Goal: Information Seeking & Learning: Learn about a topic

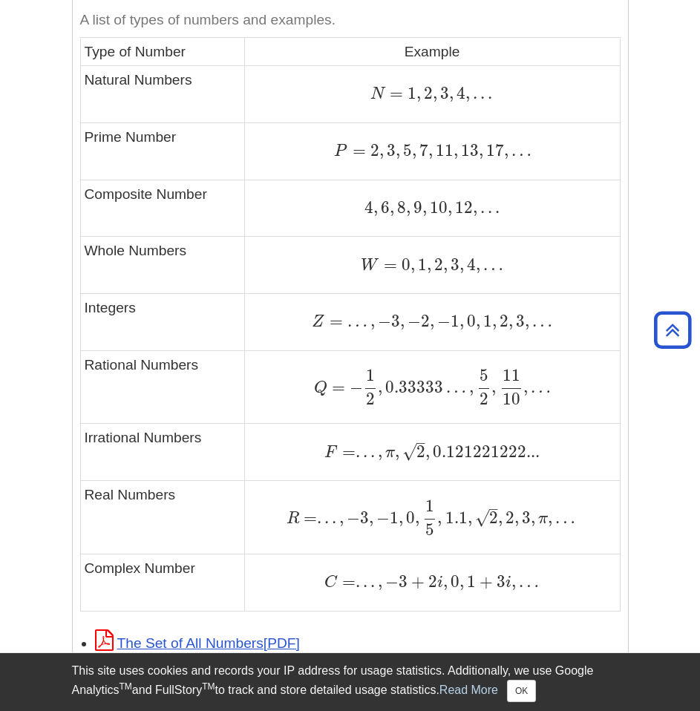
scroll to position [897, 0]
drag, startPoint x: 387, startPoint y: 584, endPoint x: 598, endPoint y: 580, distance: 211.5
click at [598, 580] on div "C = . . . , − 3 + 2 i , 0 , 1 + 3 i , … C = . . . , − 3 + 2 i , 0 , 1 + 3 i , …" at bounding box center [432, 581] width 367 height 20
copy span "− 3 + 2 i , 0 , 1 + 3 i , …"
click at [396, 526] on span "1" at bounding box center [393, 517] width 9 height 20
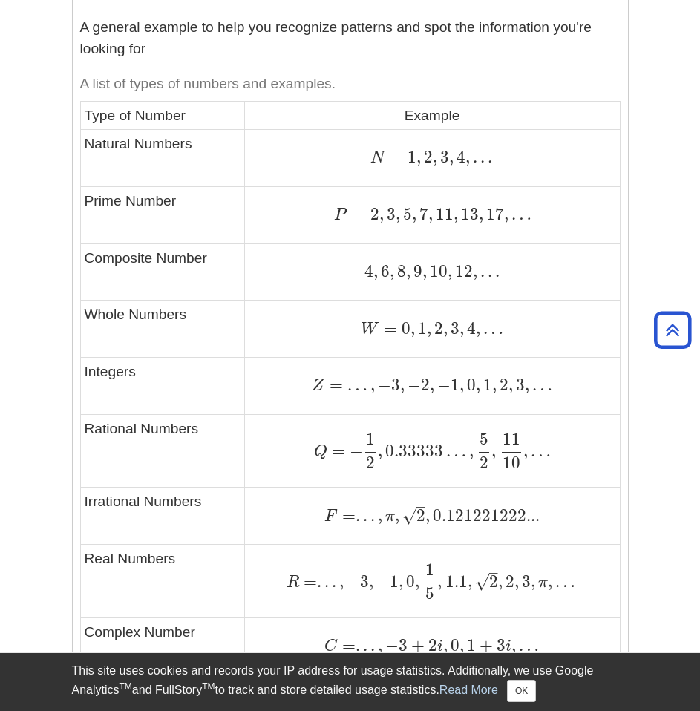
scroll to position [832, 0]
click at [387, 53] on p "A general example to help you recognize patterns and spot the information you'r…" at bounding box center [350, 38] width 540 height 43
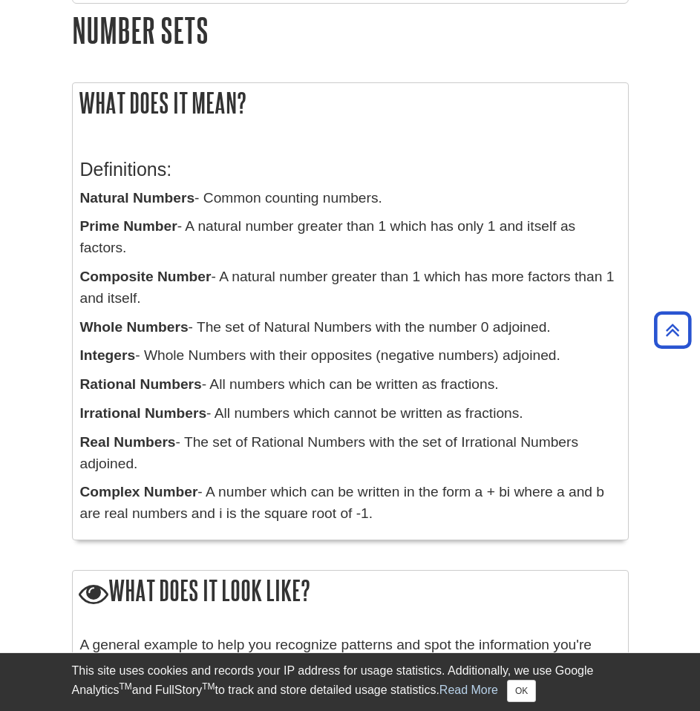
scroll to position [220, 0]
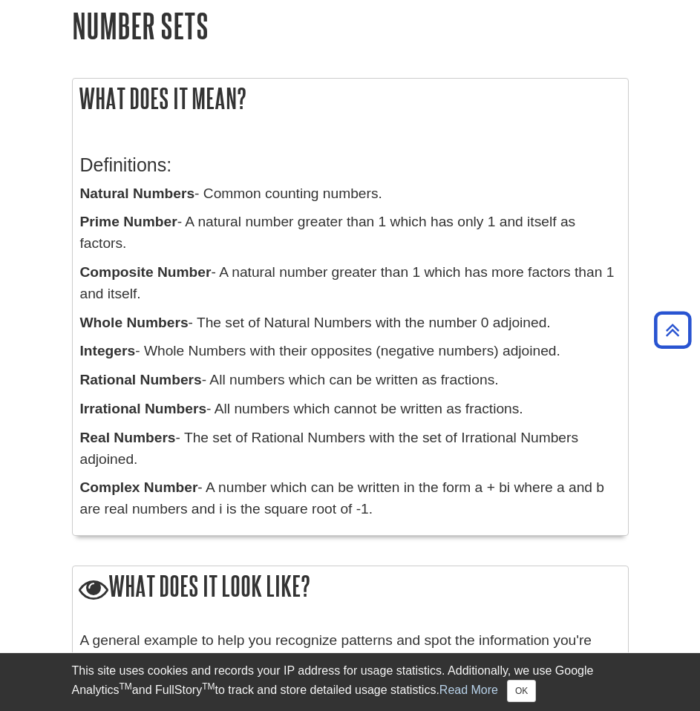
drag, startPoint x: 215, startPoint y: 385, endPoint x: 558, endPoint y: 379, distance: 342.8
click at [558, 379] on p "Rational Numbers - All numbers which can be written as fractions." at bounding box center [350, 380] width 540 height 22
copy p "All numbers which can be written as fractions."
click at [558, 379] on p "Rational Numbers - All numbers which can be written as fractions." at bounding box center [350, 380] width 540 height 22
click at [206, 195] on p "Natural Numbers - Common counting numbers." at bounding box center [350, 194] width 540 height 22
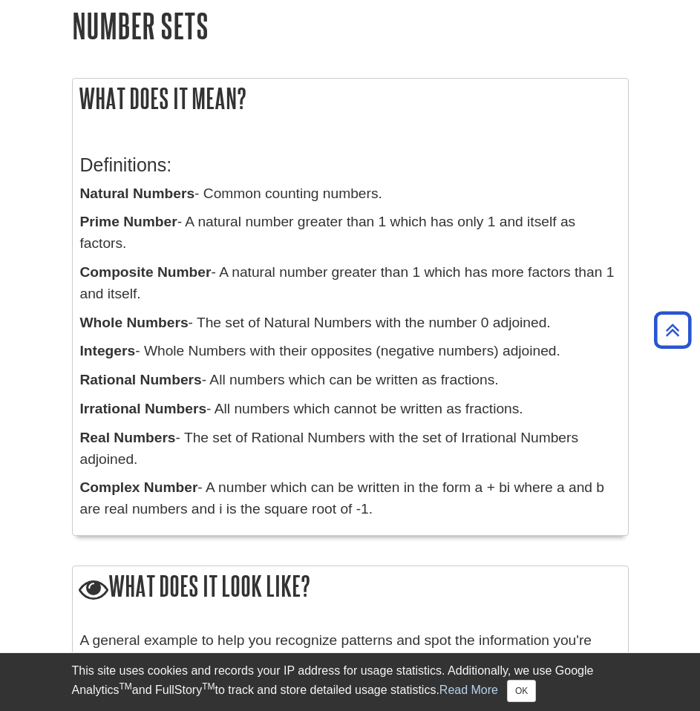
drag, startPoint x: 148, startPoint y: 352, endPoint x: 583, endPoint y: 338, distance: 435.0
click at [583, 338] on div "Definitions: Natural Numbers - Common counting numbers. Prime Number - A natura…" at bounding box center [350, 333] width 540 height 388
copy p "Whole Numbers with their opposites (negative numbers) adjoined."
drag, startPoint x: 217, startPoint y: 410, endPoint x: 581, endPoint y: 412, distance: 363.5
click at [581, 412] on p "Irrational Numbers - All numbers which cannot be written as fractions." at bounding box center [350, 409] width 540 height 22
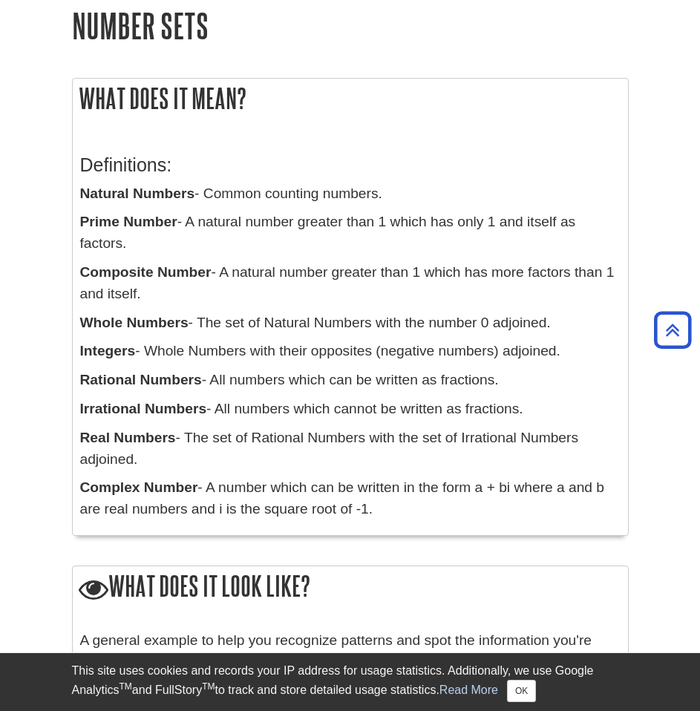
copy p "All numbers which cannot be written as fractions."
drag, startPoint x: 188, startPoint y: 440, endPoint x: 214, endPoint y: 453, distance: 29.9
click at [214, 453] on p "Real Numbers - The set of Rational Numbers with the set of Irrational Numbers a…" at bounding box center [350, 448] width 540 height 43
copy p "The set of Rational Numbers with the set of Irrational Numbers adjoined."
click at [214, 453] on p "Real Numbers - The set of Rational Numbers with the set of Irrational Numbers a…" at bounding box center [350, 448] width 540 height 43
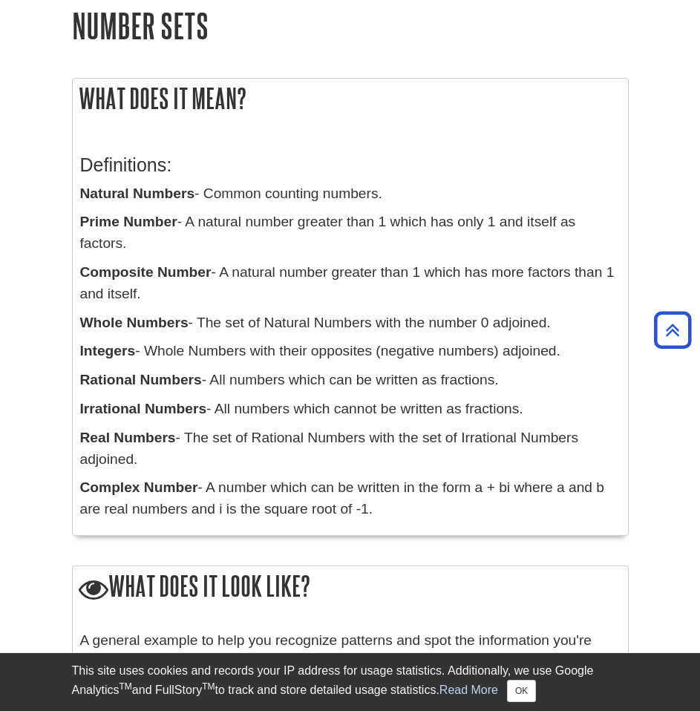
drag, startPoint x: 211, startPoint y: 491, endPoint x: 444, endPoint y: 515, distance: 234.2
click at [444, 515] on p "Complex Number - A number which can be written in the form a + bi where a and b…" at bounding box center [350, 498] width 540 height 43
copy p "A number which can be written in the form a + bi where a and b are real numbers…"
click at [444, 515] on p "Complex Number - A number which can be written in the form a + bi where a and b…" at bounding box center [350, 498] width 540 height 43
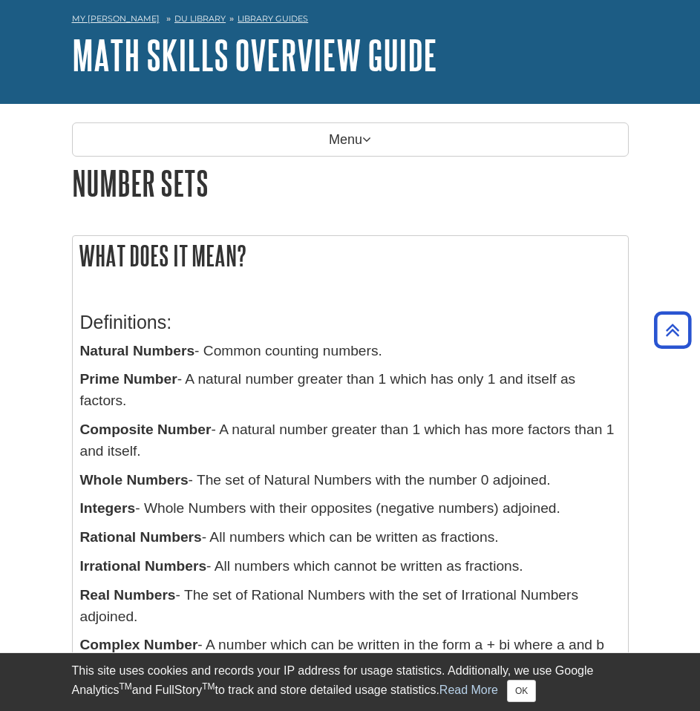
scroll to position [0, 0]
